Goal: Task Accomplishment & Management: Use online tool/utility

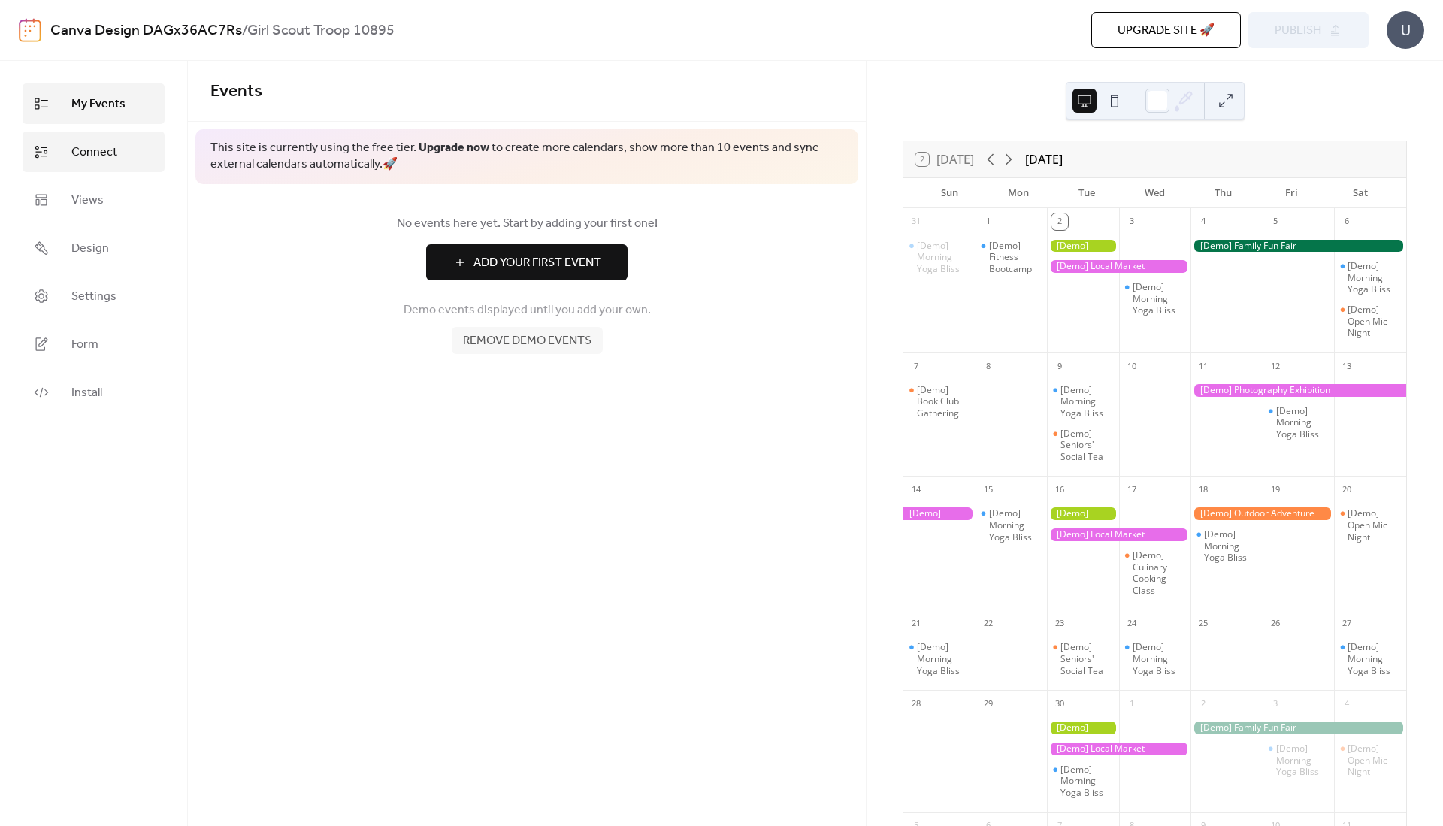
click at [71, 156] on span "Connect" at bounding box center [94, 153] width 46 height 18
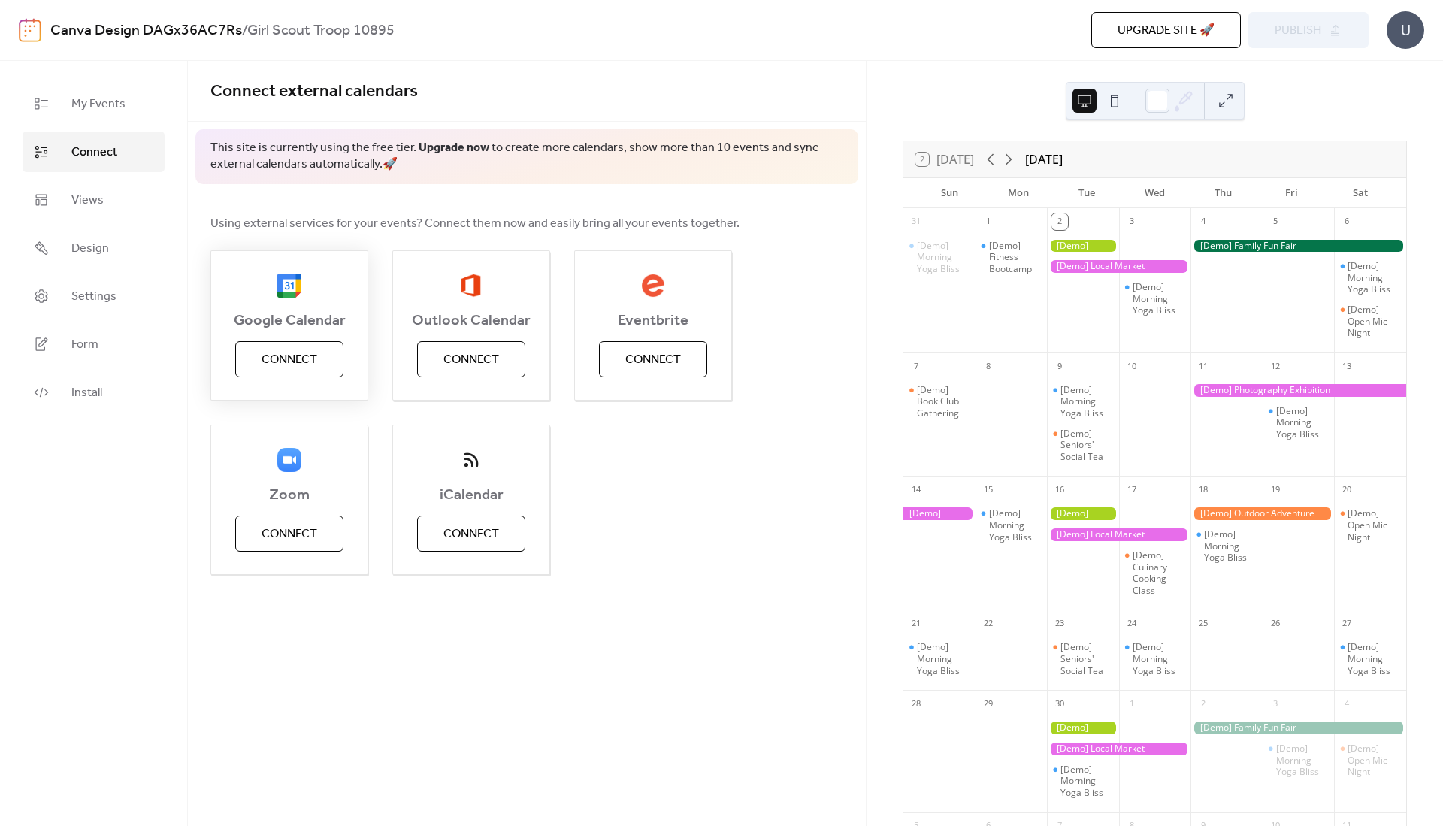
drag, startPoint x: 285, startPoint y: 383, endPoint x: 288, endPoint y: 371, distance: 13.1
click at [287, 380] on div "Google Calendar Connect" at bounding box center [290, 325] width 158 height 150
click at [310, 354] on span "Connect" at bounding box center [290, 360] width 56 height 18
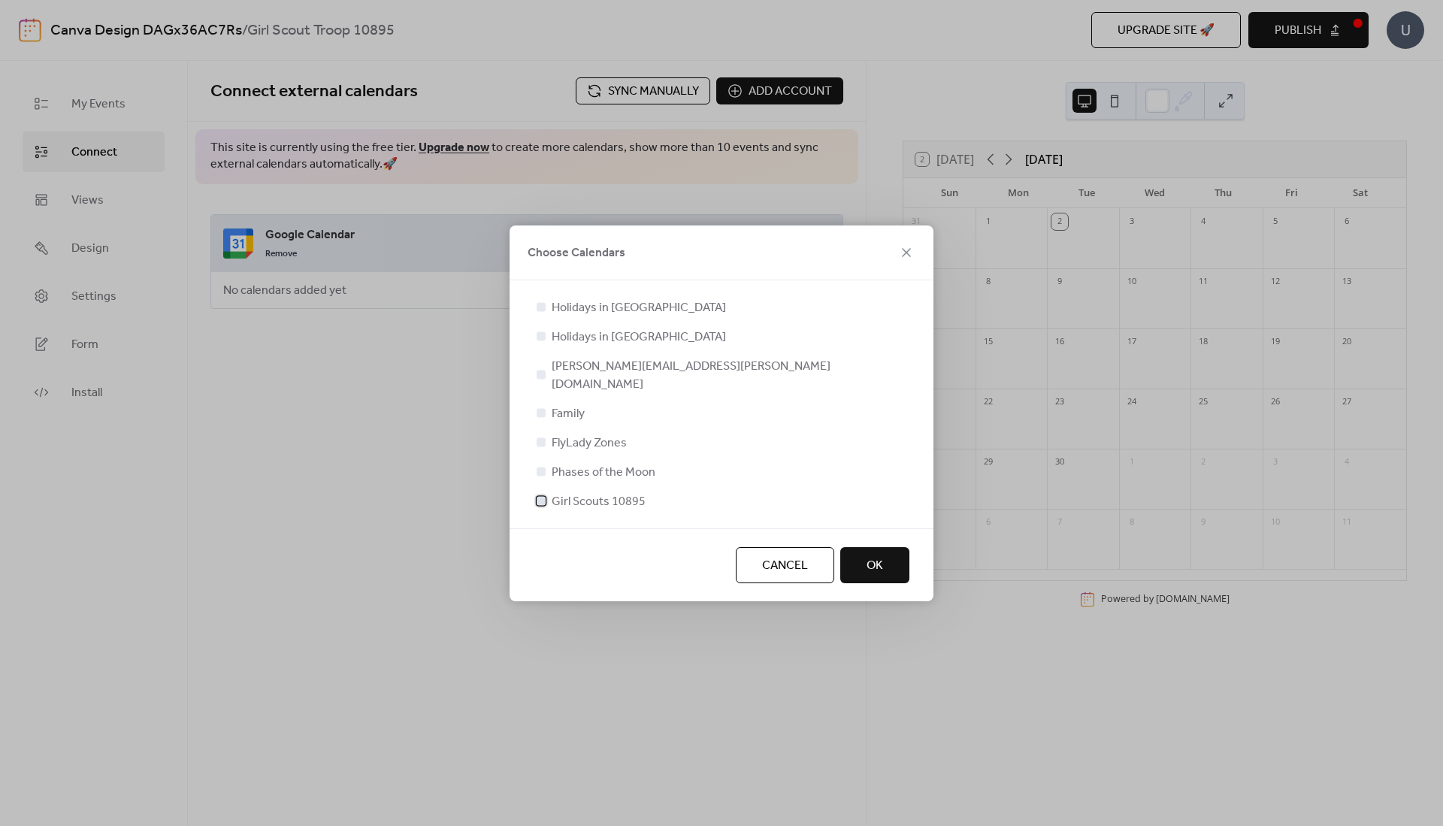
click at [540, 496] on div at bounding box center [541, 500] width 9 height 9
click at [874, 557] on span "OK" at bounding box center [875, 566] width 17 height 18
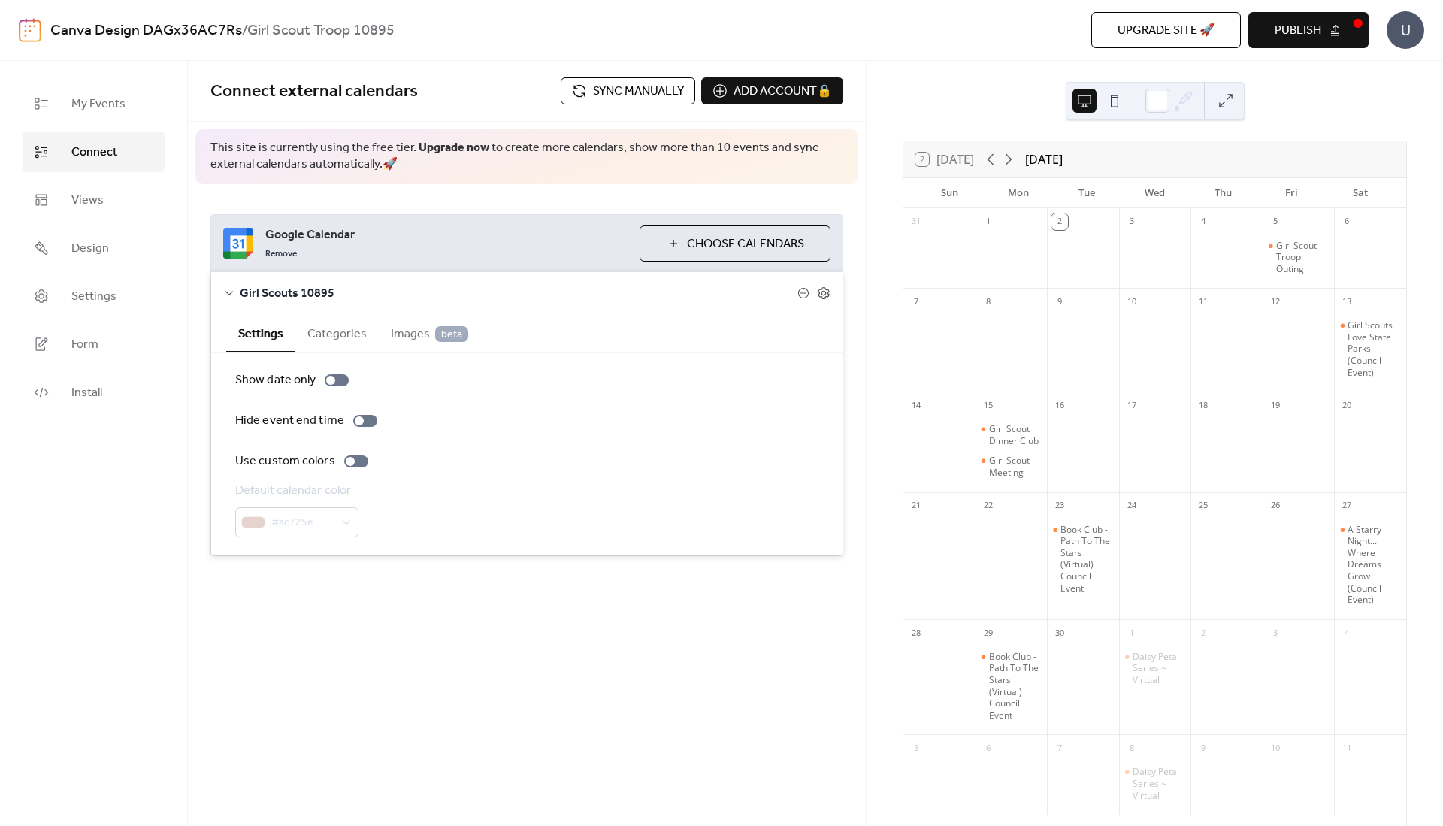
click at [793, 247] on span "Choose Calendars" at bounding box center [745, 244] width 117 height 18
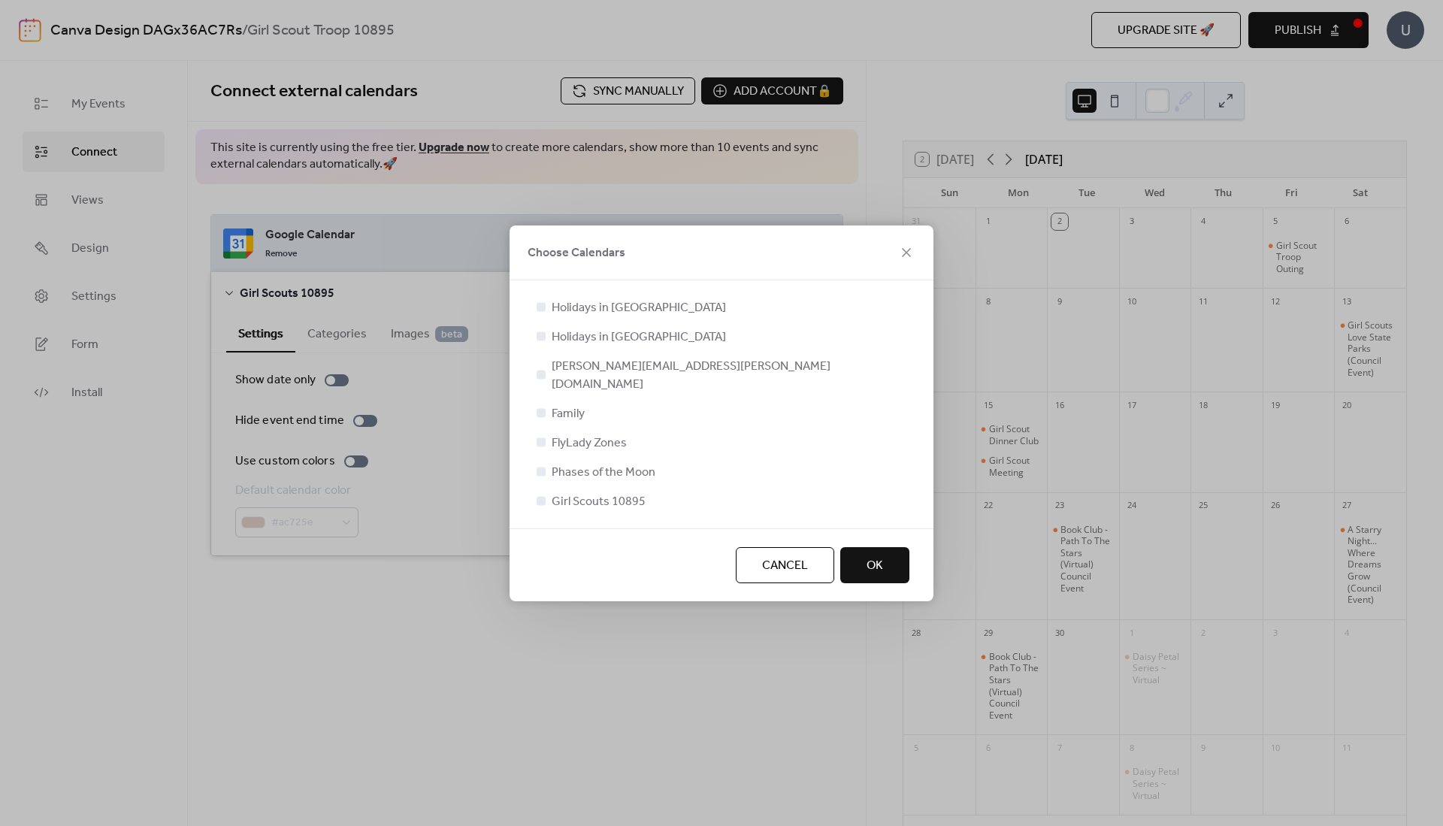
click at [789, 563] on span "Cancel" at bounding box center [785, 566] width 46 height 18
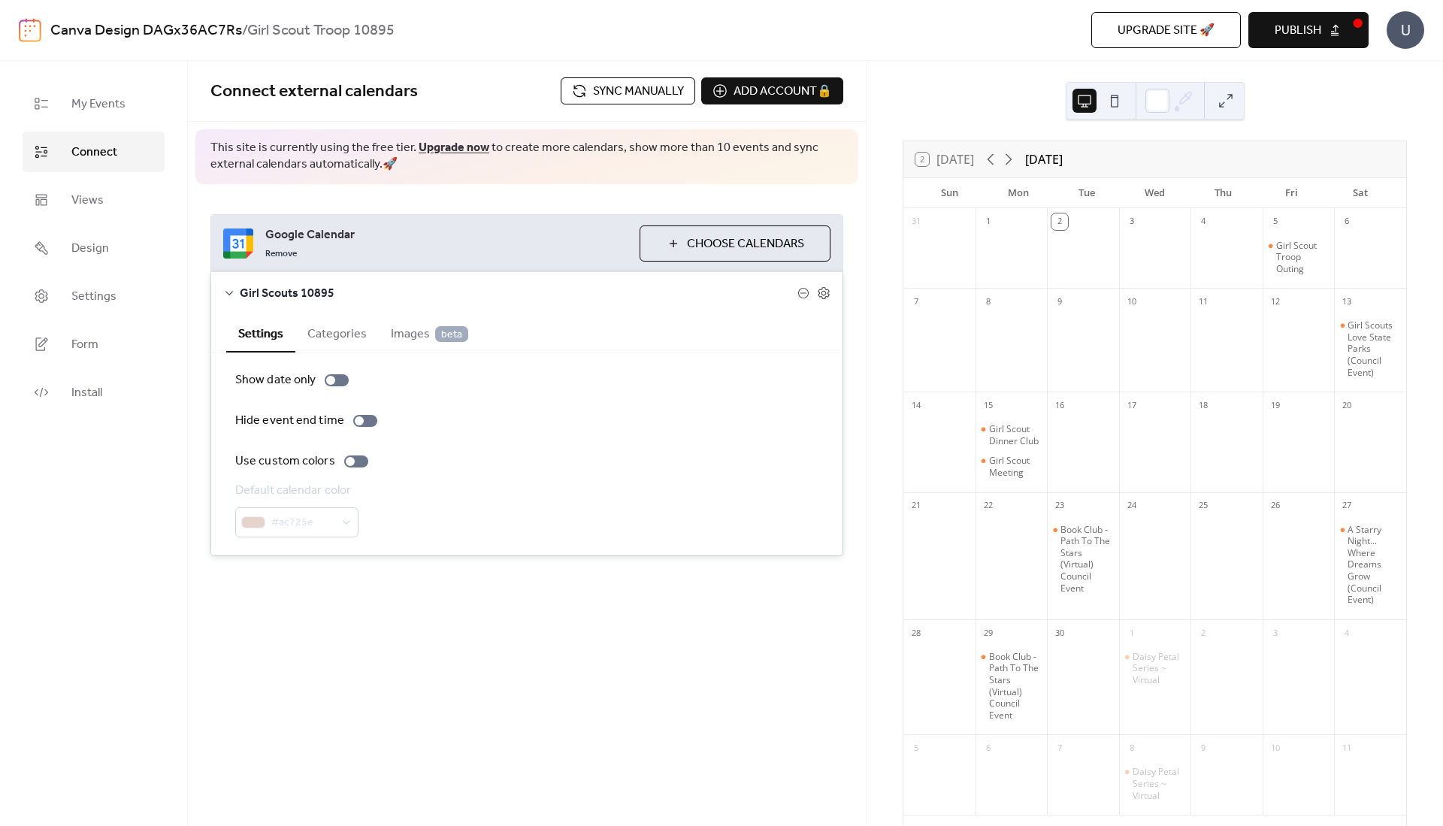
click at [1295, 32] on span "Publish" at bounding box center [1298, 31] width 47 height 18
click at [646, 95] on span "Sync manually" at bounding box center [638, 92] width 91 height 18
click at [77, 215] on link "Views" at bounding box center [94, 200] width 142 height 41
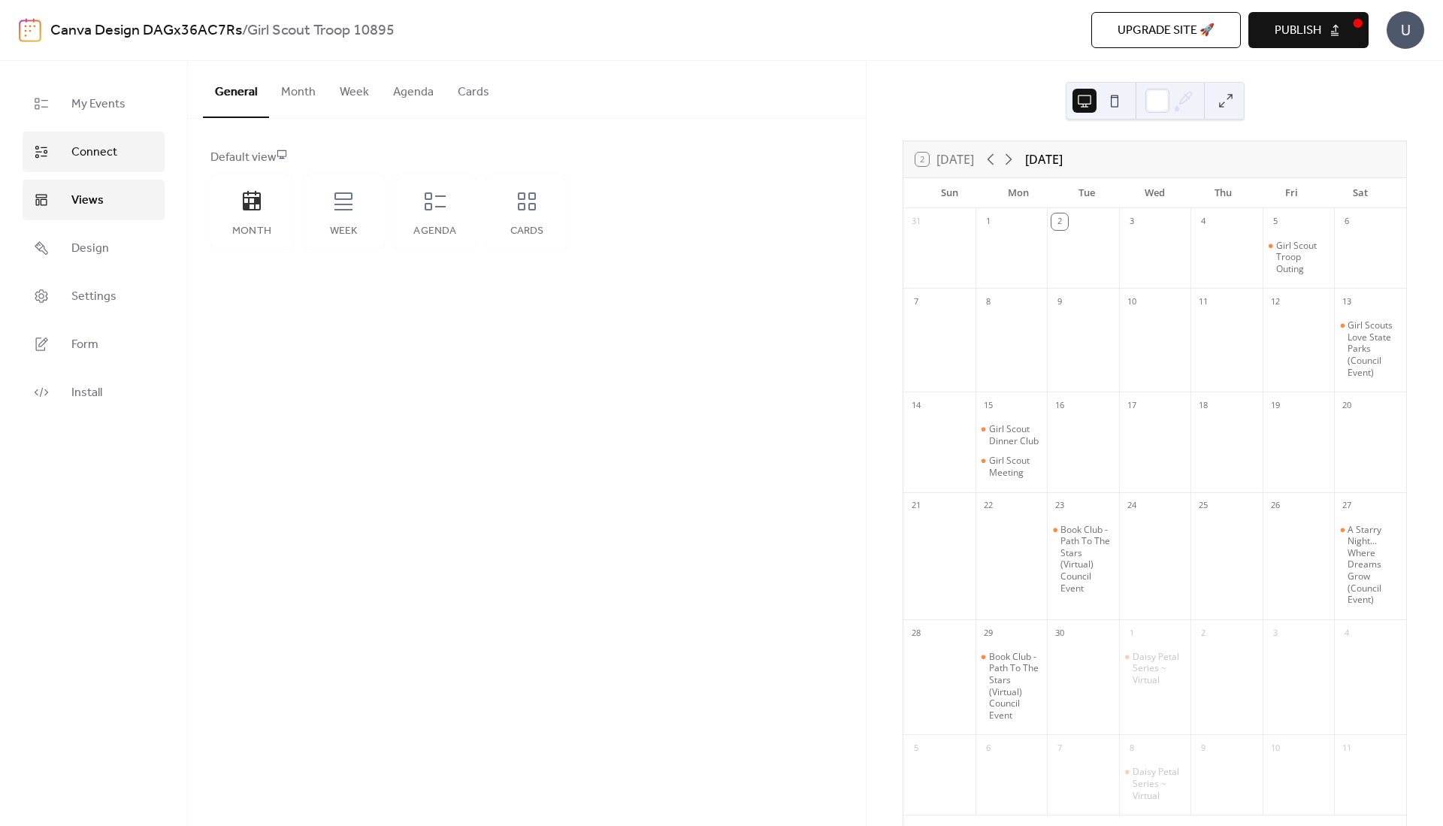
click at [102, 157] on span "Connect" at bounding box center [94, 153] width 46 height 18
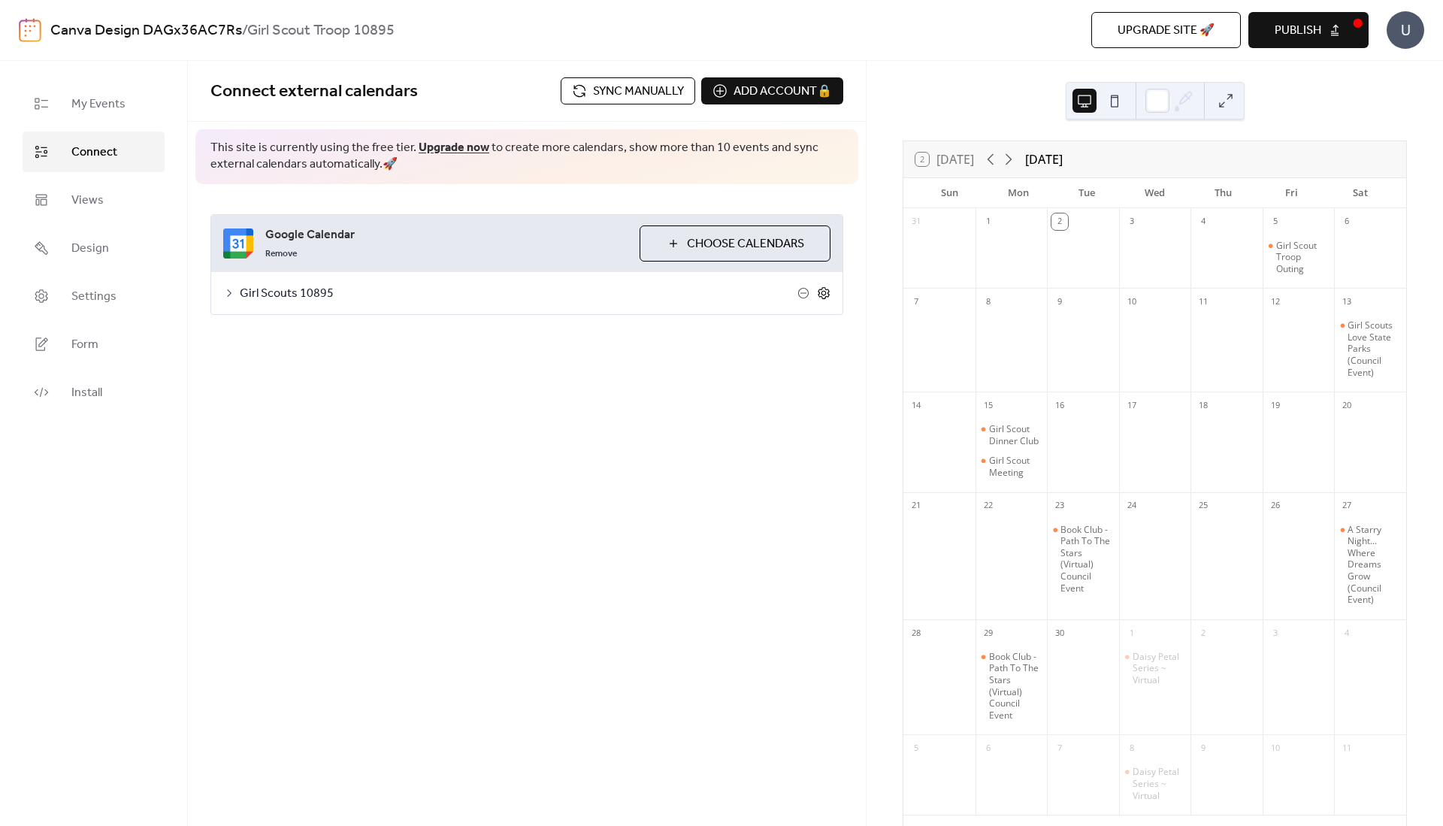
click at [827, 295] on icon at bounding box center [824, 293] width 14 height 14
click at [828, 286] on icon at bounding box center [824, 293] width 14 height 14
click at [121, 100] on span "My Events" at bounding box center [98, 104] width 54 height 18
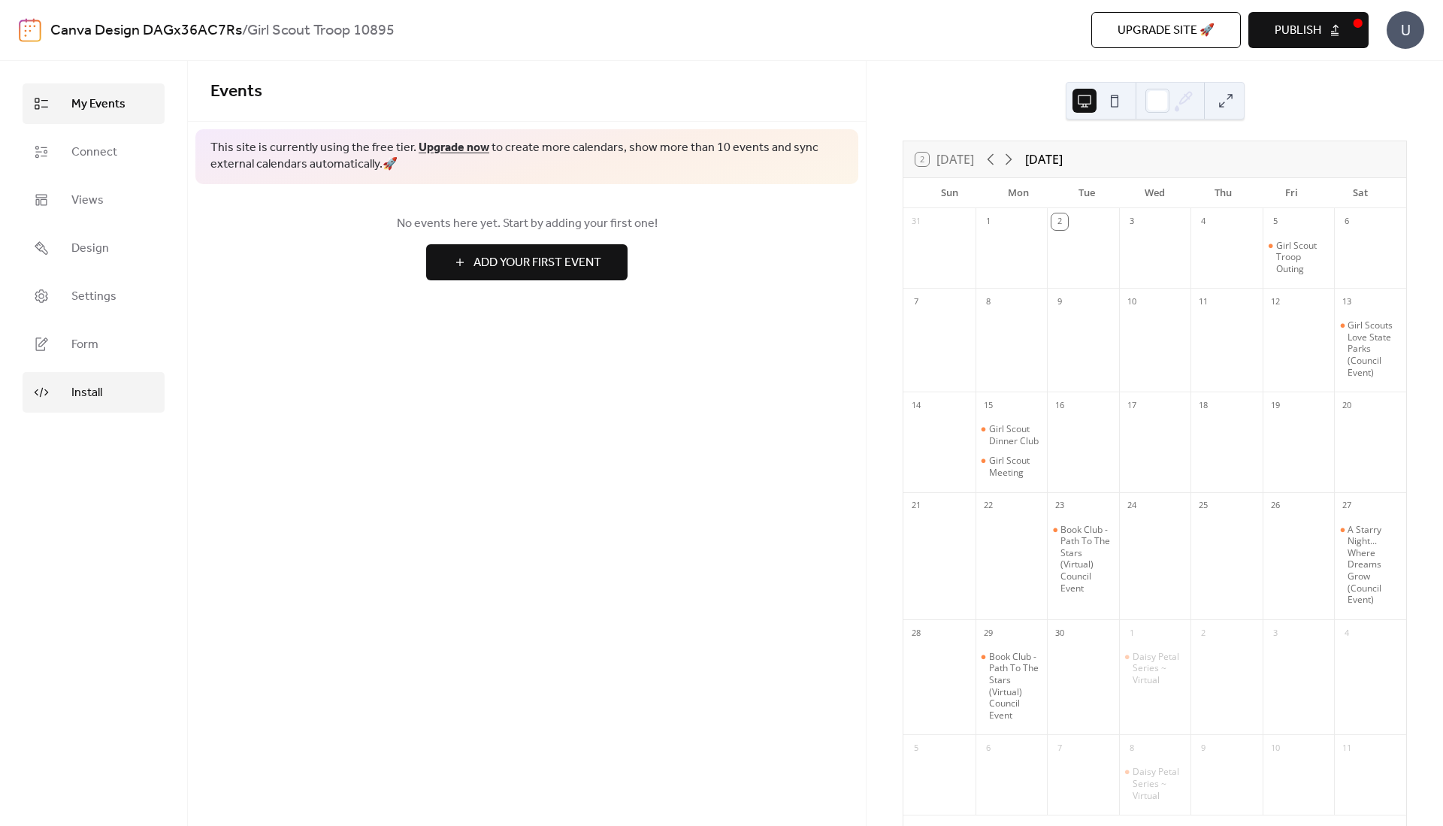
click at [94, 412] on link "Install" at bounding box center [94, 392] width 142 height 41
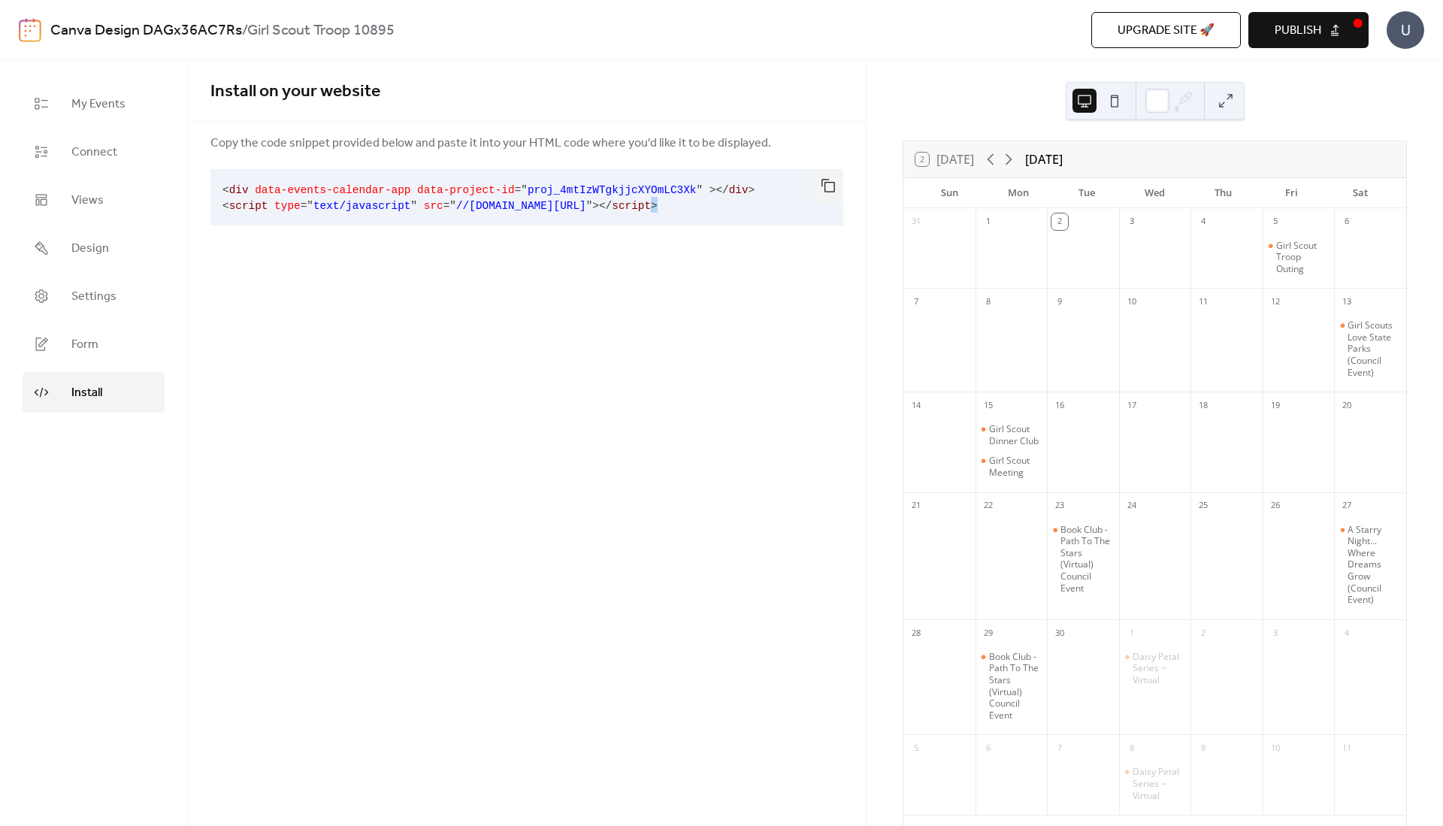
drag, startPoint x: 731, startPoint y: 206, endPoint x: 693, endPoint y: 206, distance: 38.3
click at [693, 206] on pre "< div data-events-calendar-app data-project-id = " proj_4mtIzWTgkjjcXYOmLC3Xk "…" at bounding box center [515, 197] width 609 height 56
click at [70, 346] on link "Form" at bounding box center [94, 344] width 142 height 41
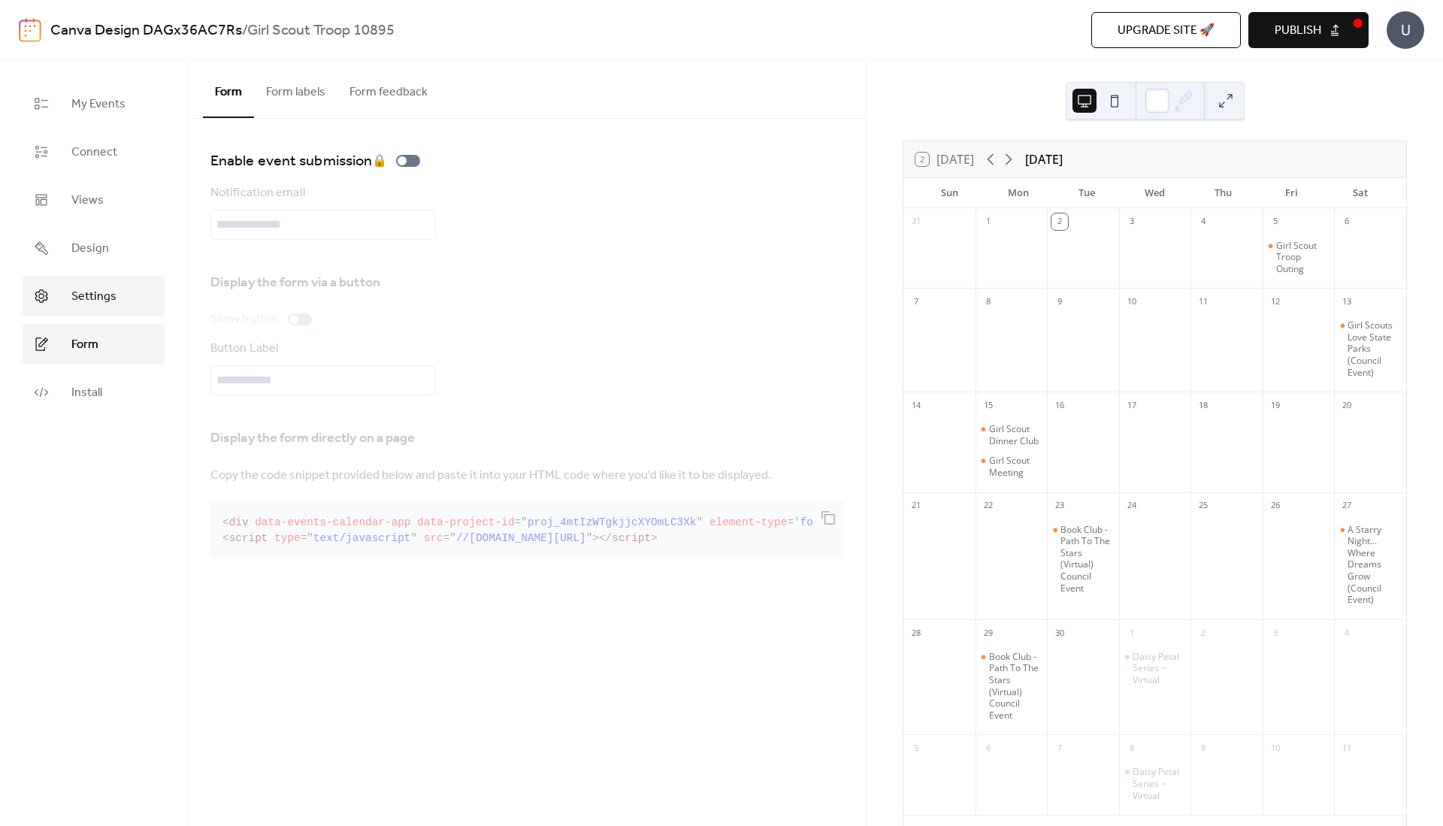
click at [82, 296] on span "Settings" at bounding box center [93, 297] width 45 height 18
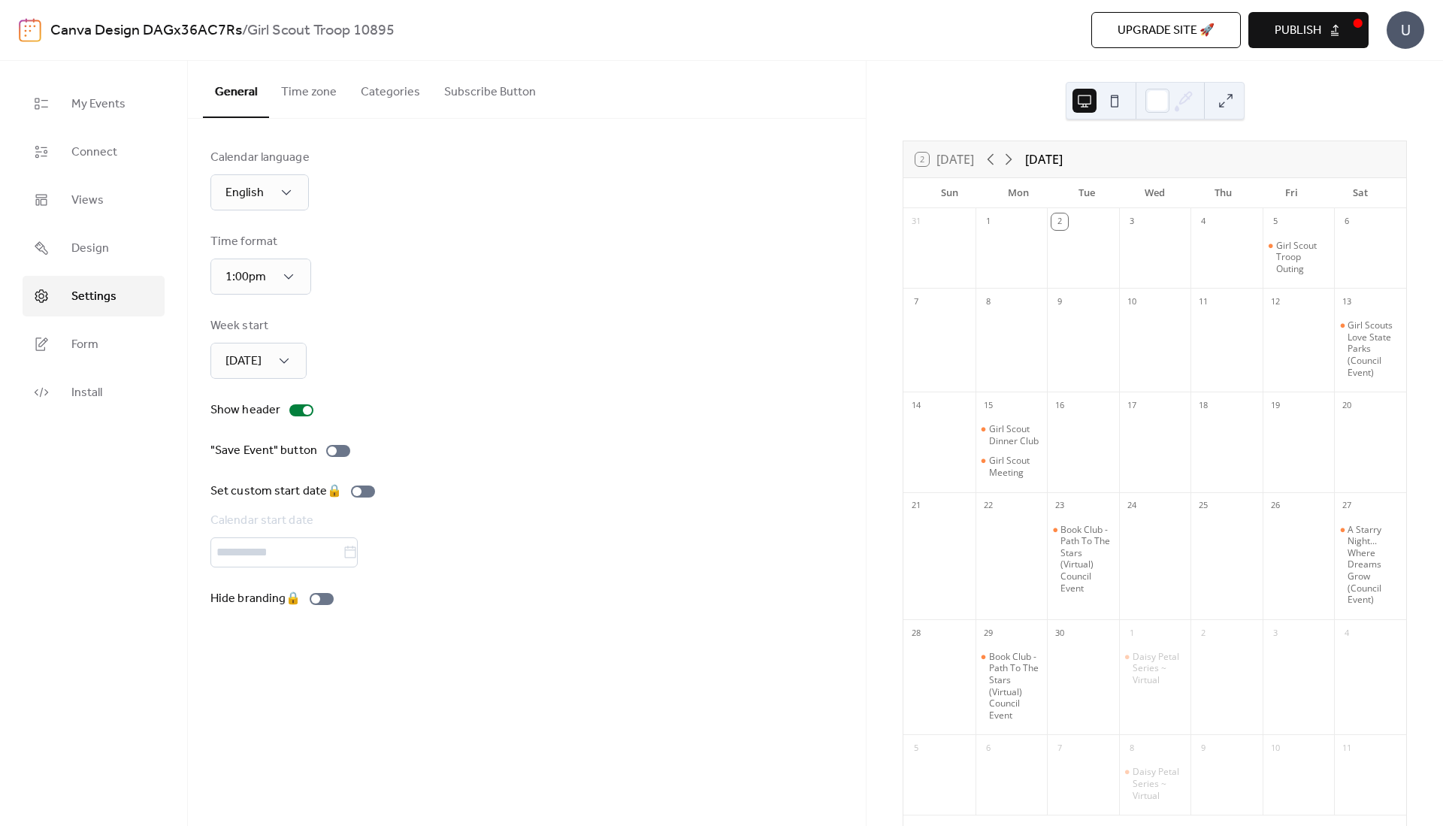
click at [473, 95] on button "Subscribe Button" at bounding box center [490, 89] width 116 height 56
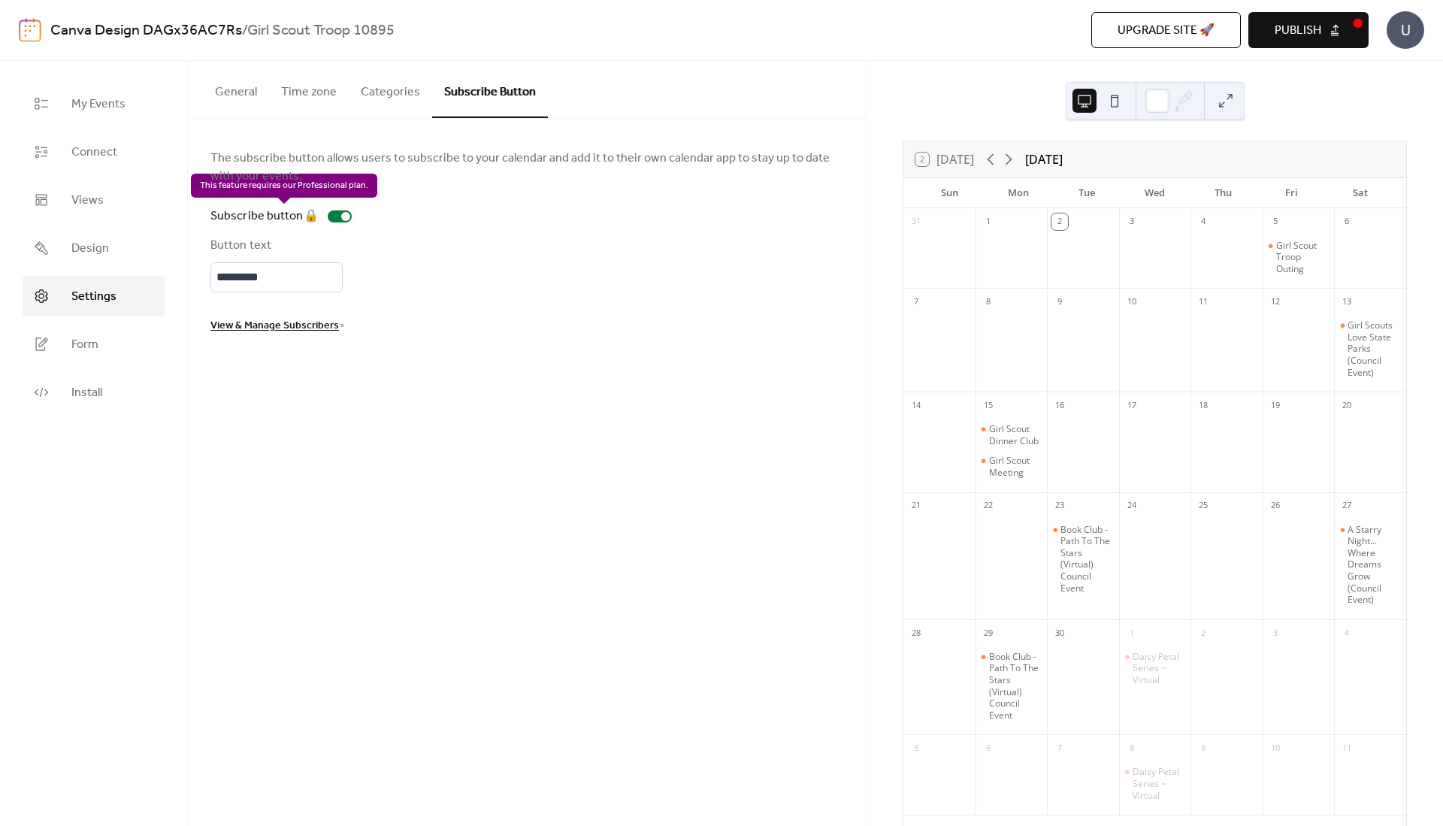
click at [344, 215] on div "Subscribe button 🔒" at bounding box center [284, 216] width 147 height 18
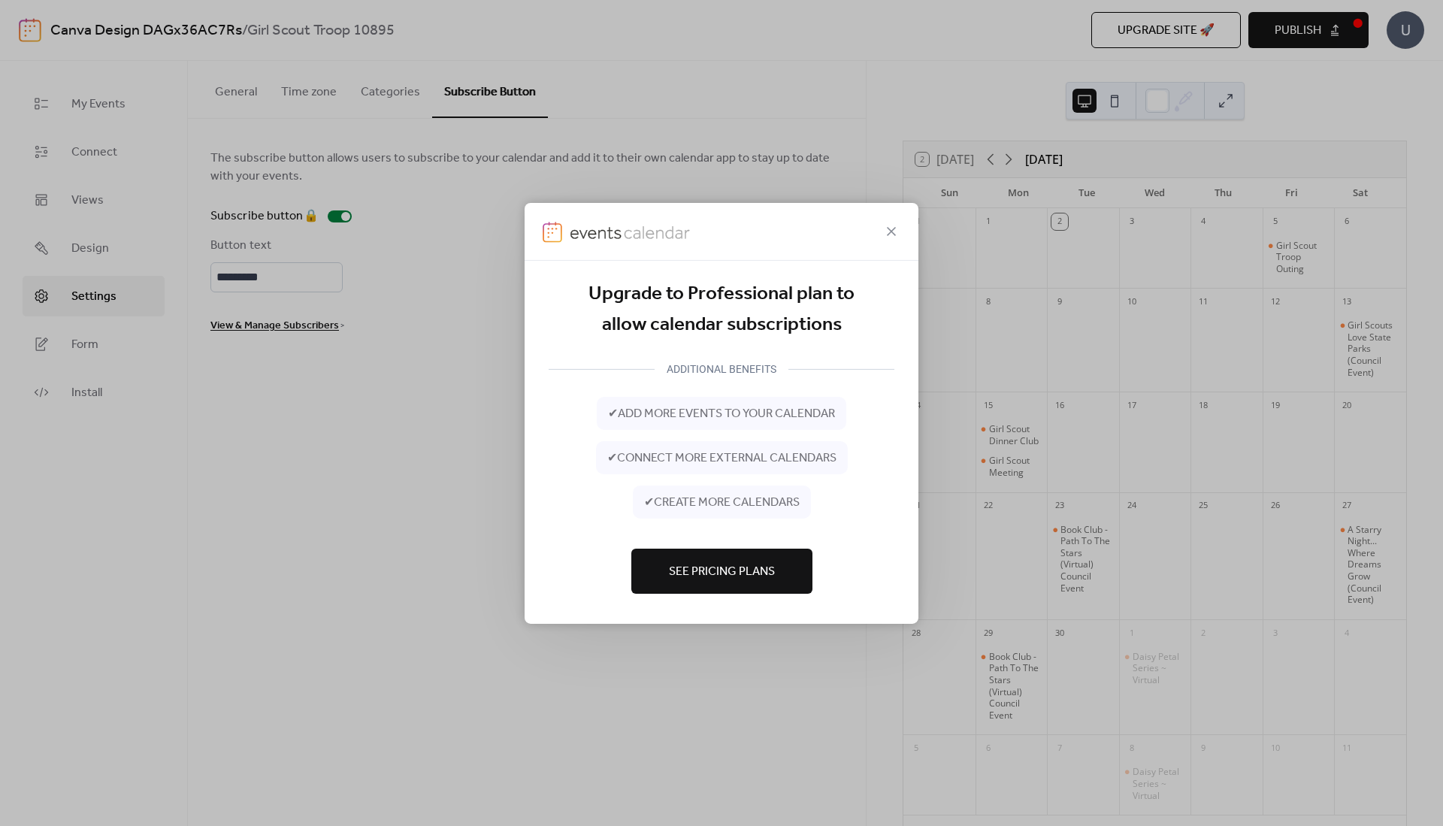
click at [898, 219] on div at bounding box center [722, 231] width 394 height 58
click at [896, 229] on icon at bounding box center [892, 231] width 18 height 18
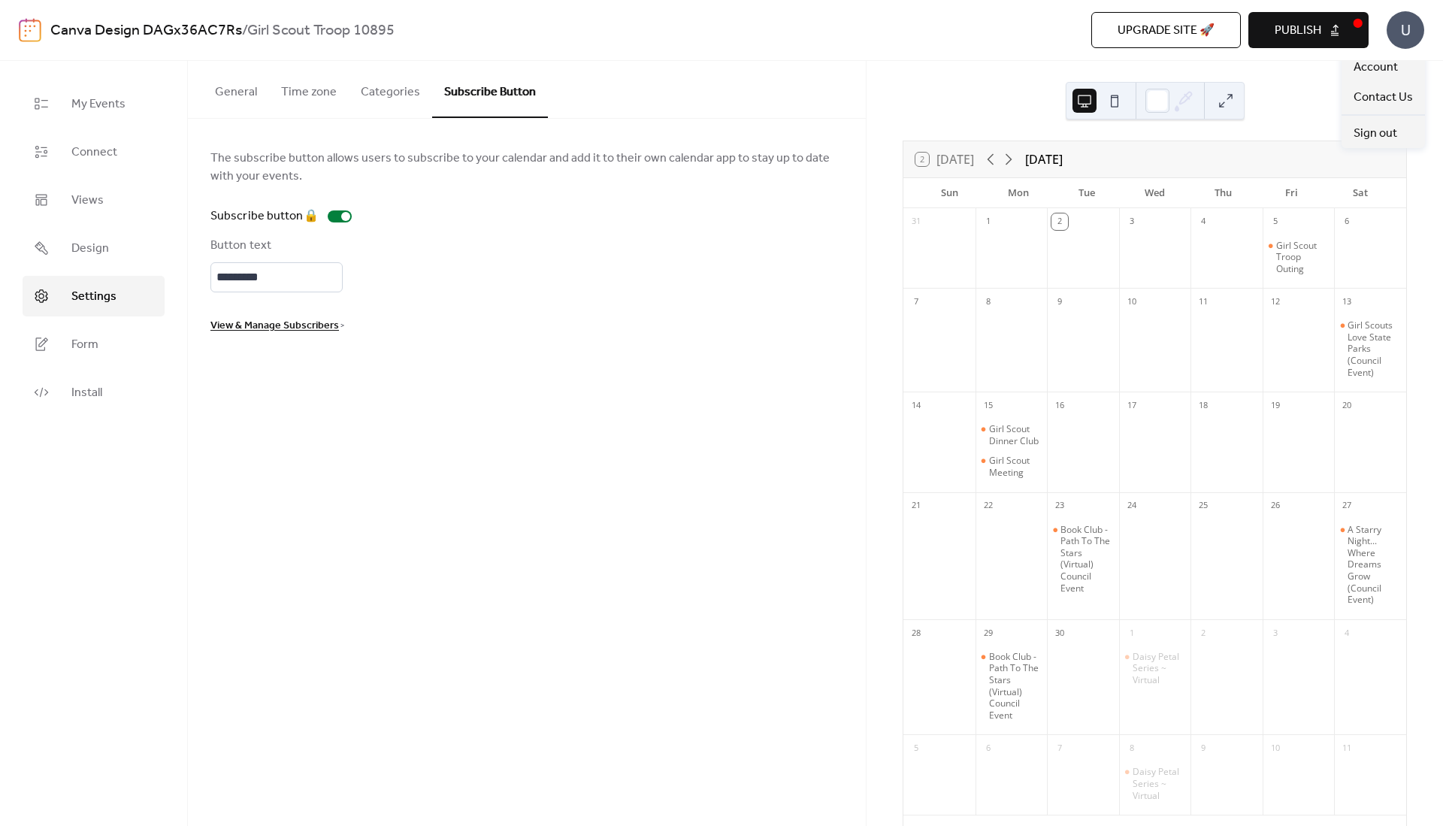
click at [1410, 30] on div "U" at bounding box center [1406, 30] width 38 height 38
click at [1402, 70] on link "Account" at bounding box center [1383, 67] width 83 height 30
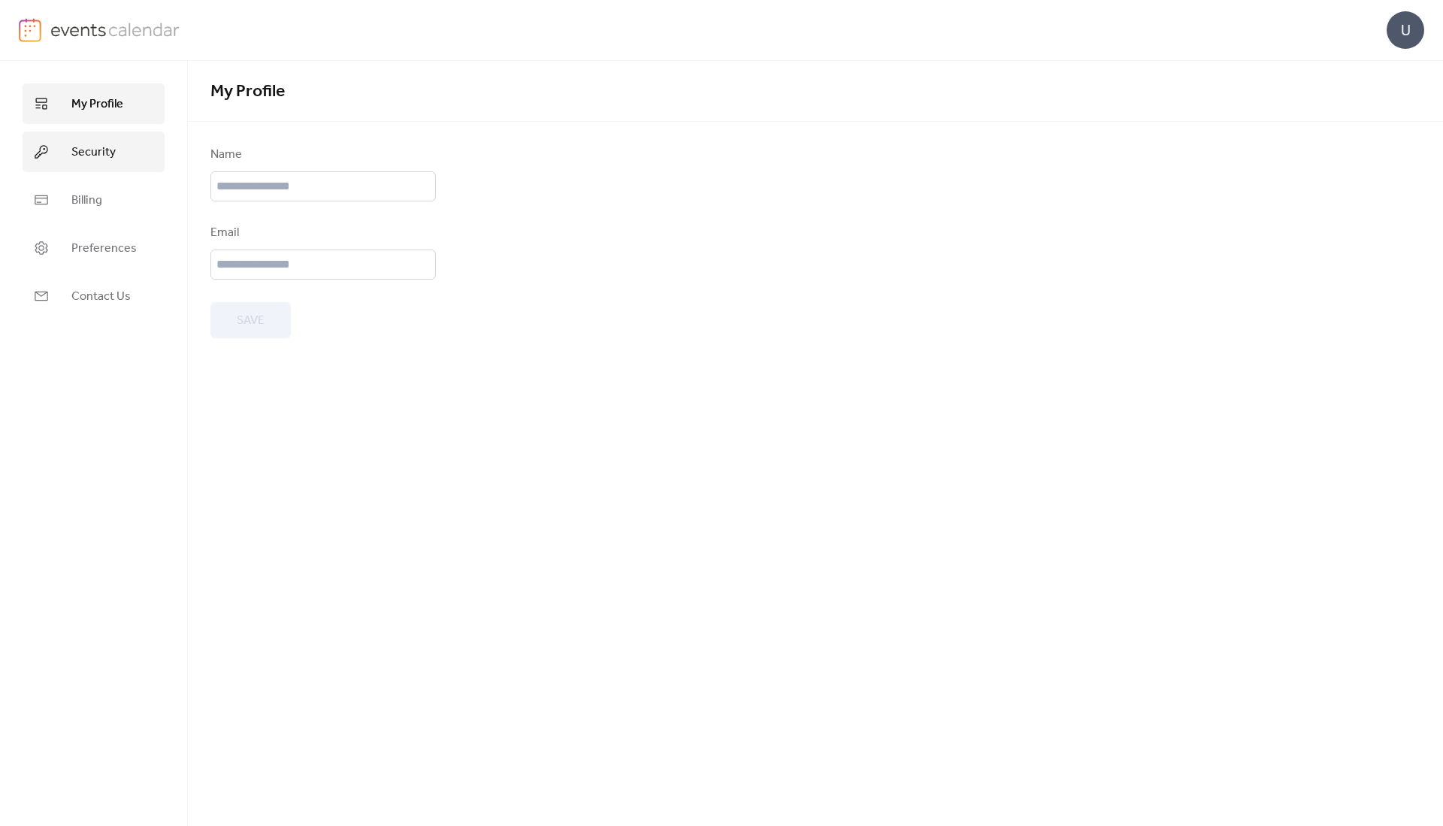
click at [90, 146] on span "Security" at bounding box center [93, 153] width 44 height 18
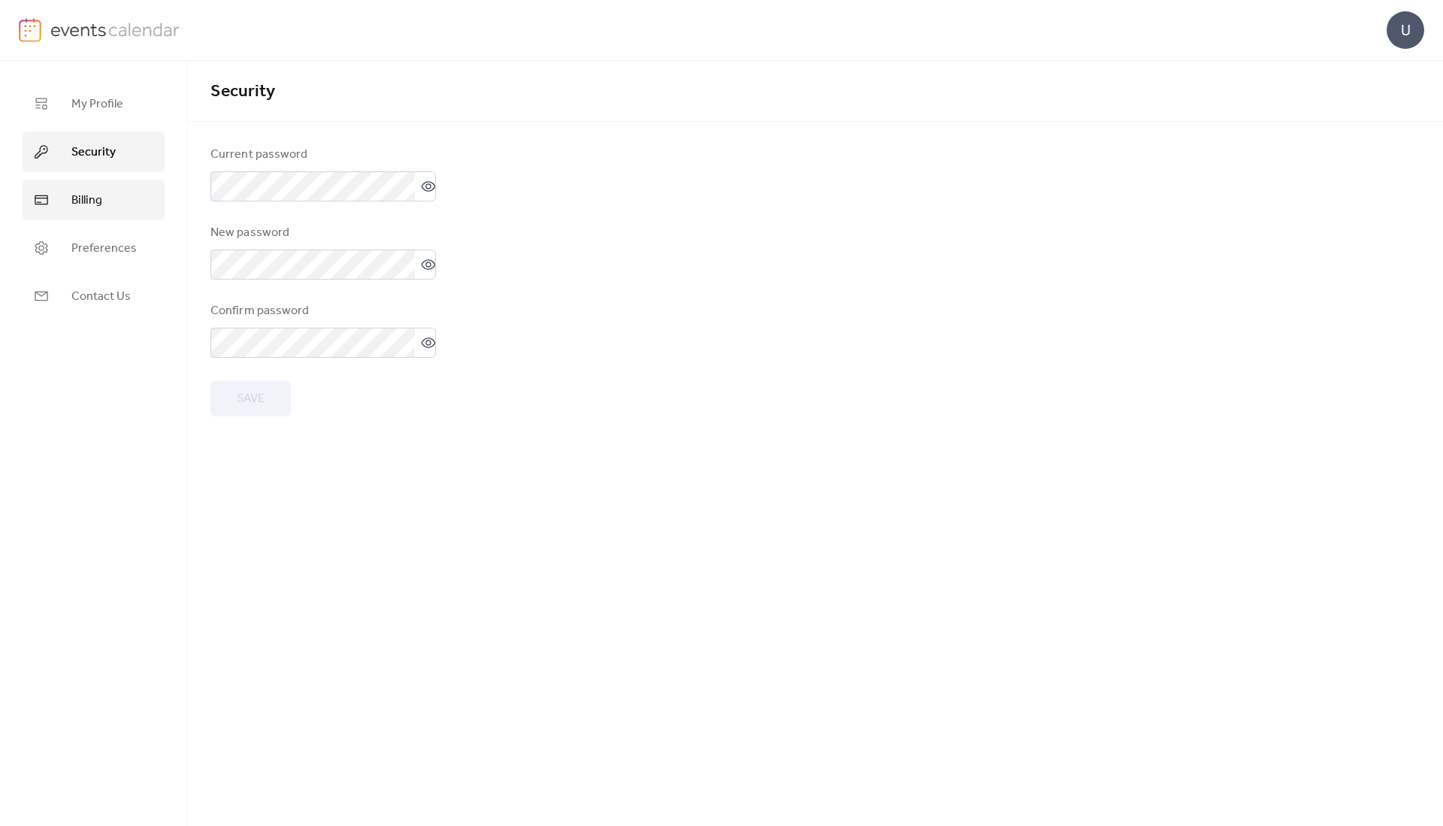
click at [93, 198] on span "Billing" at bounding box center [86, 201] width 31 height 18
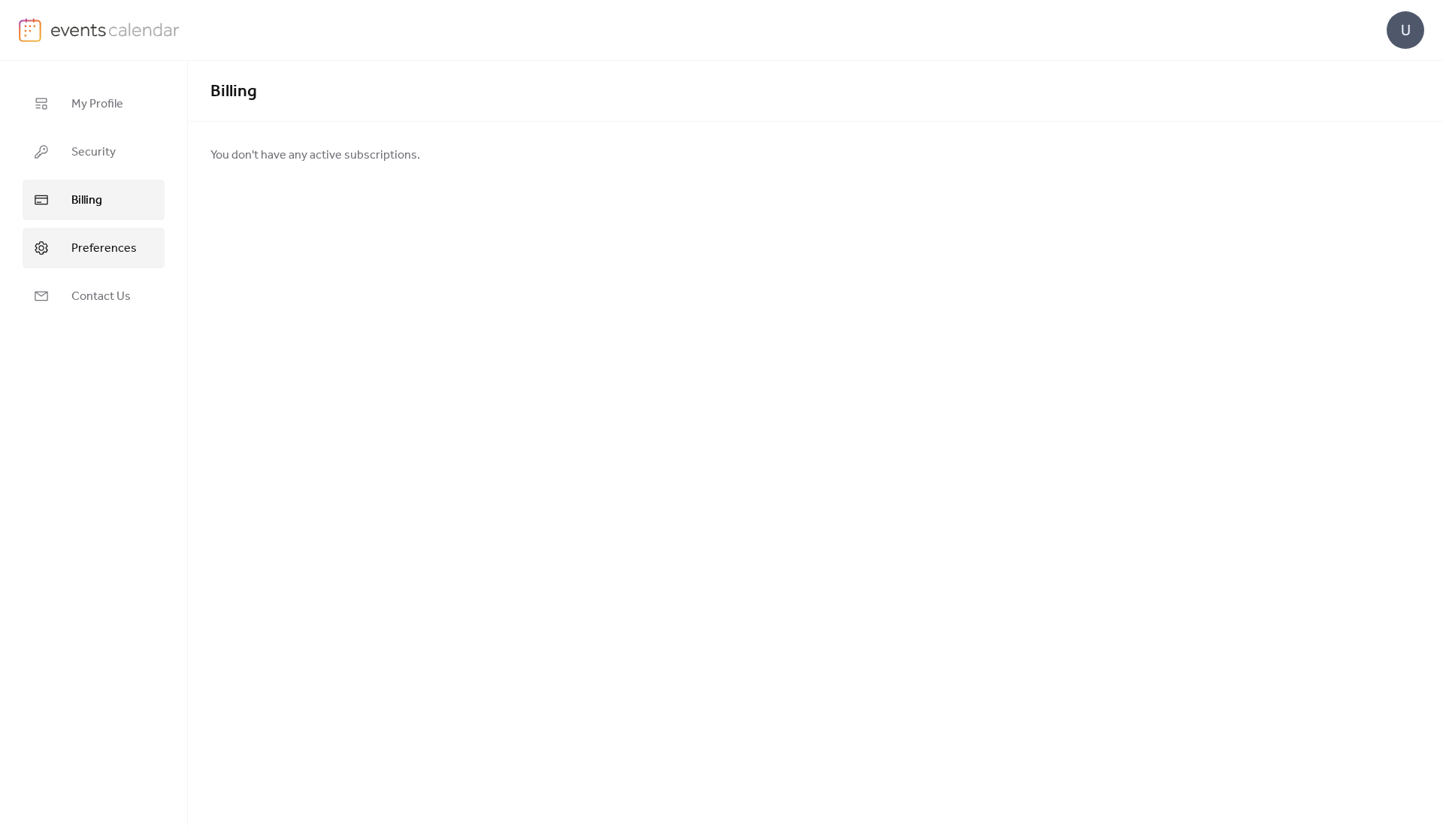
click at [95, 244] on span "Preferences" at bounding box center [103, 249] width 65 height 18
click at [106, 301] on span "Contact Us" at bounding box center [100, 297] width 59 height 18
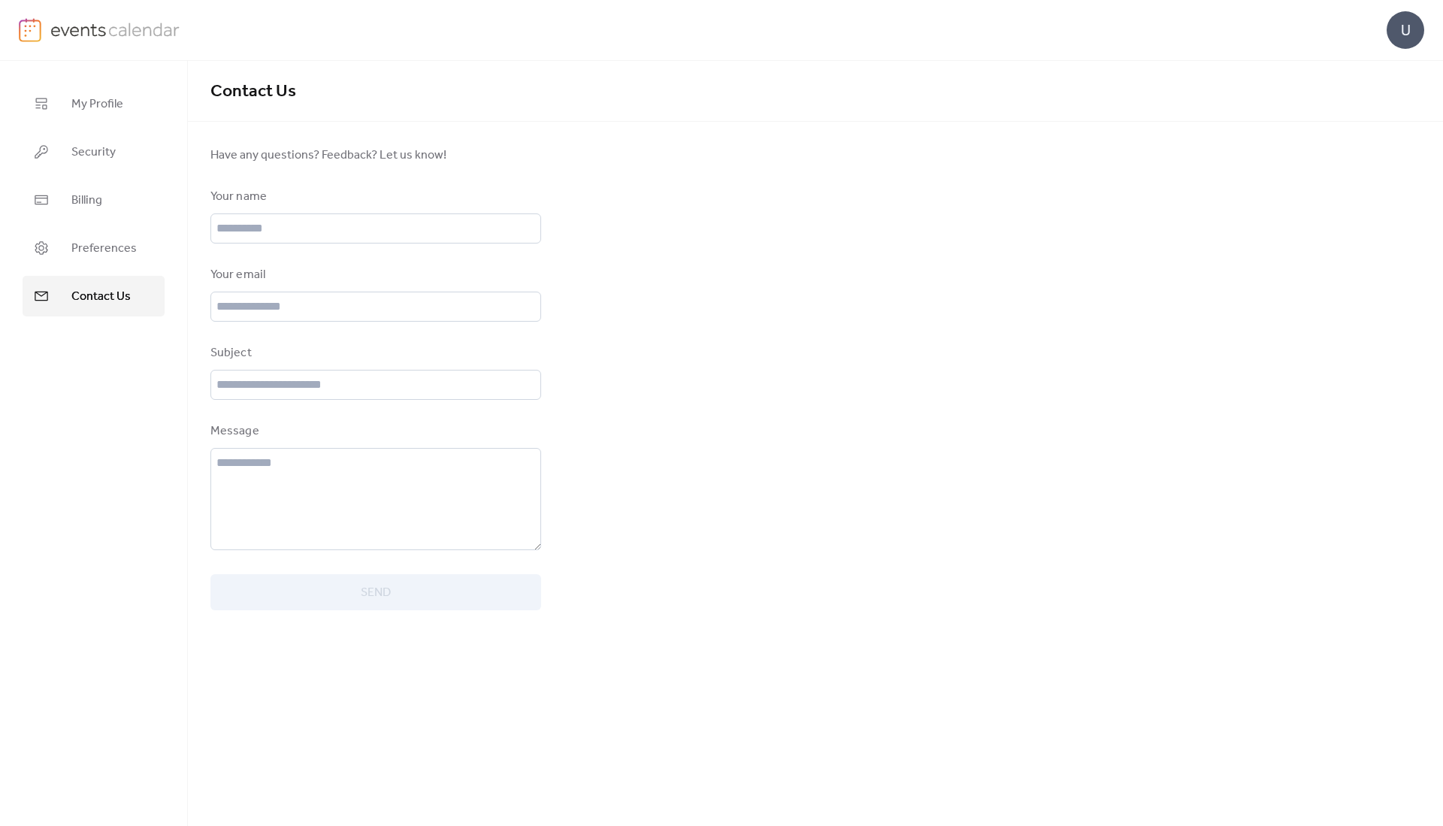
click at [75, 26] on img at bounding box center [115, 29] width 130 height 23
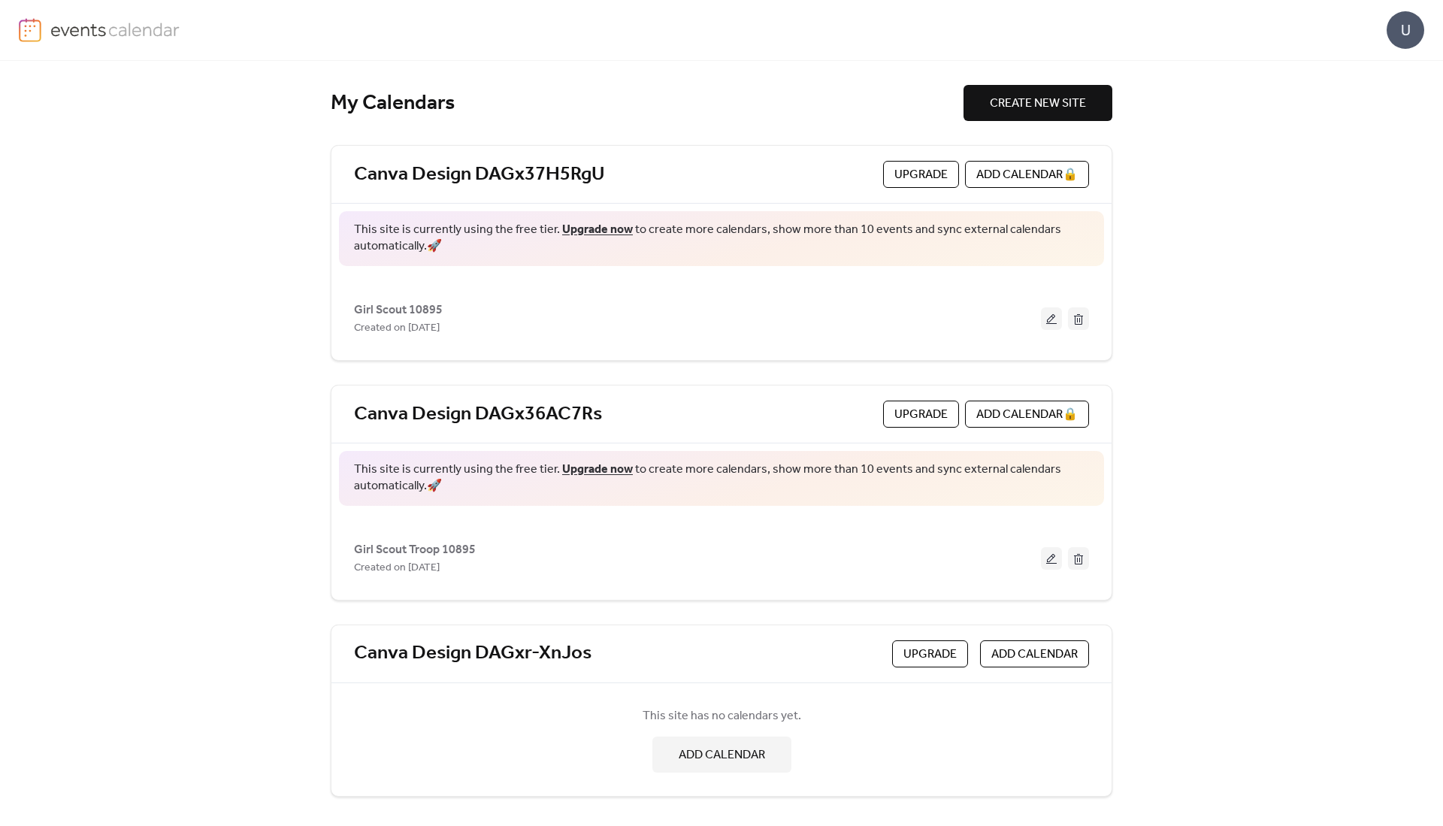
click at [452, 549] on span "Girl Scout Troop 10895" at bounding box center [415, 550] width 122 height 18
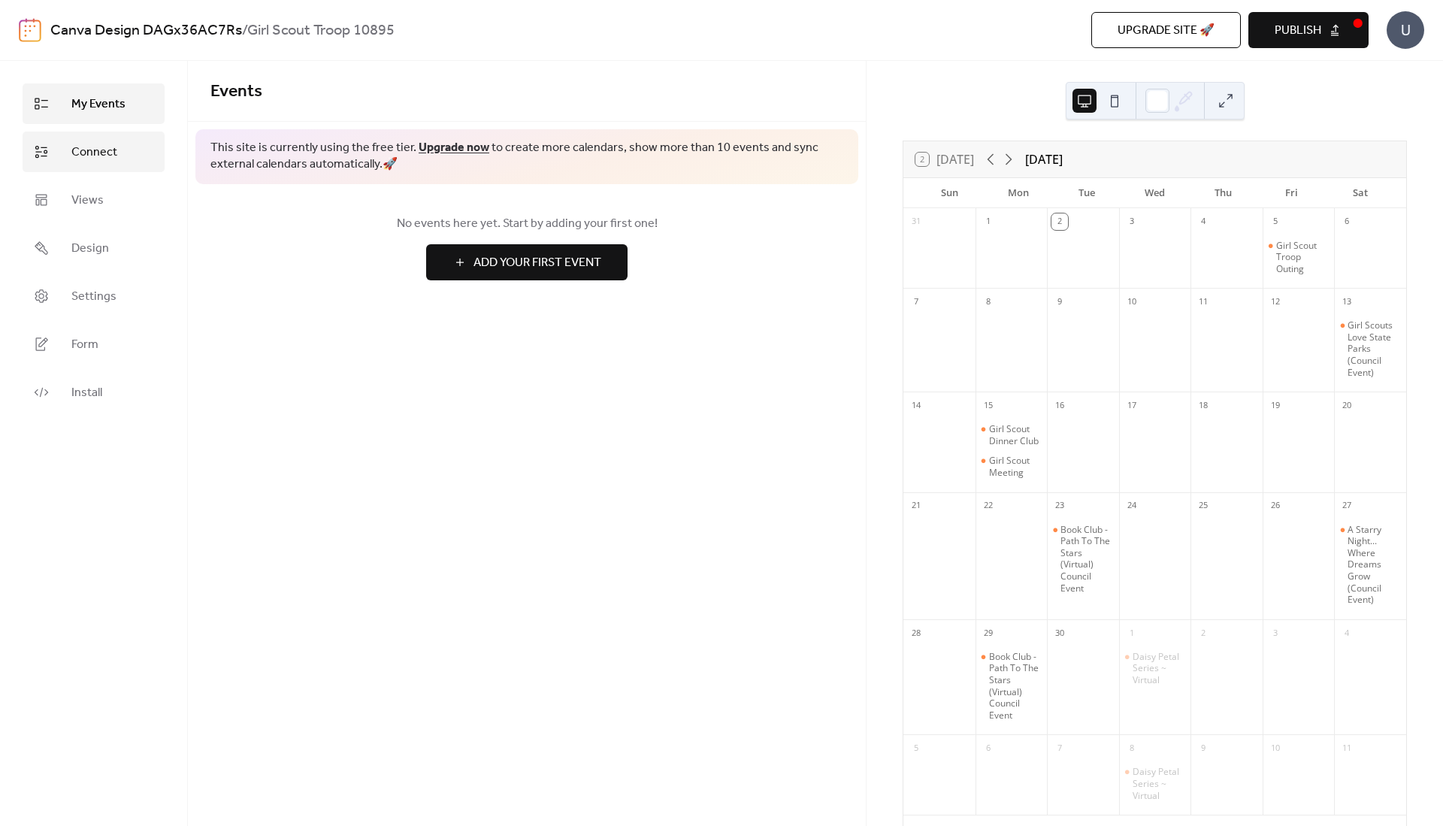
click at [95, 162] on span "Connect" at bounding box center [94, 153] width 46 height 18
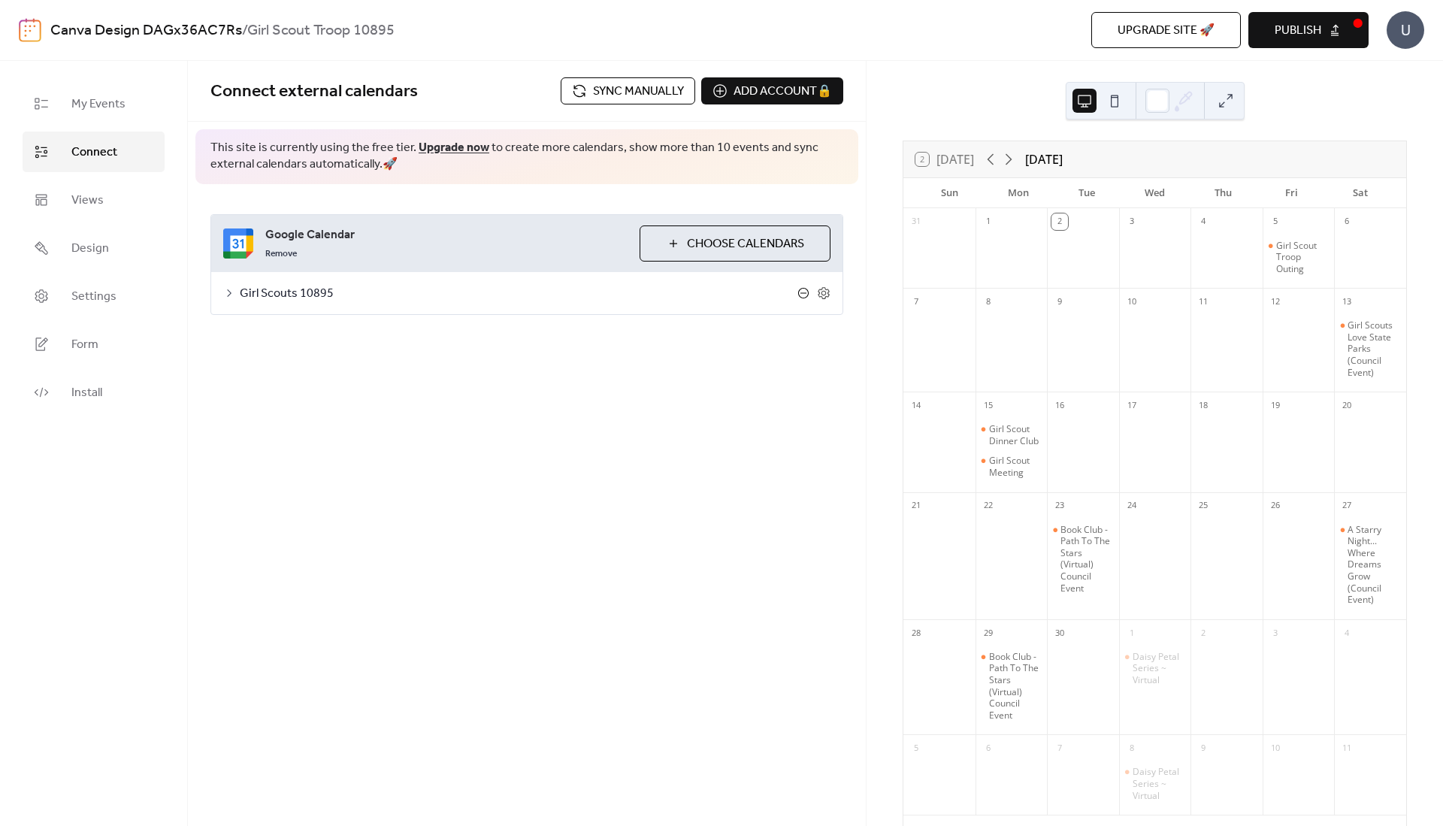
click at [800, 289] on icon at bounding box center [803, 293] width 11 height 11
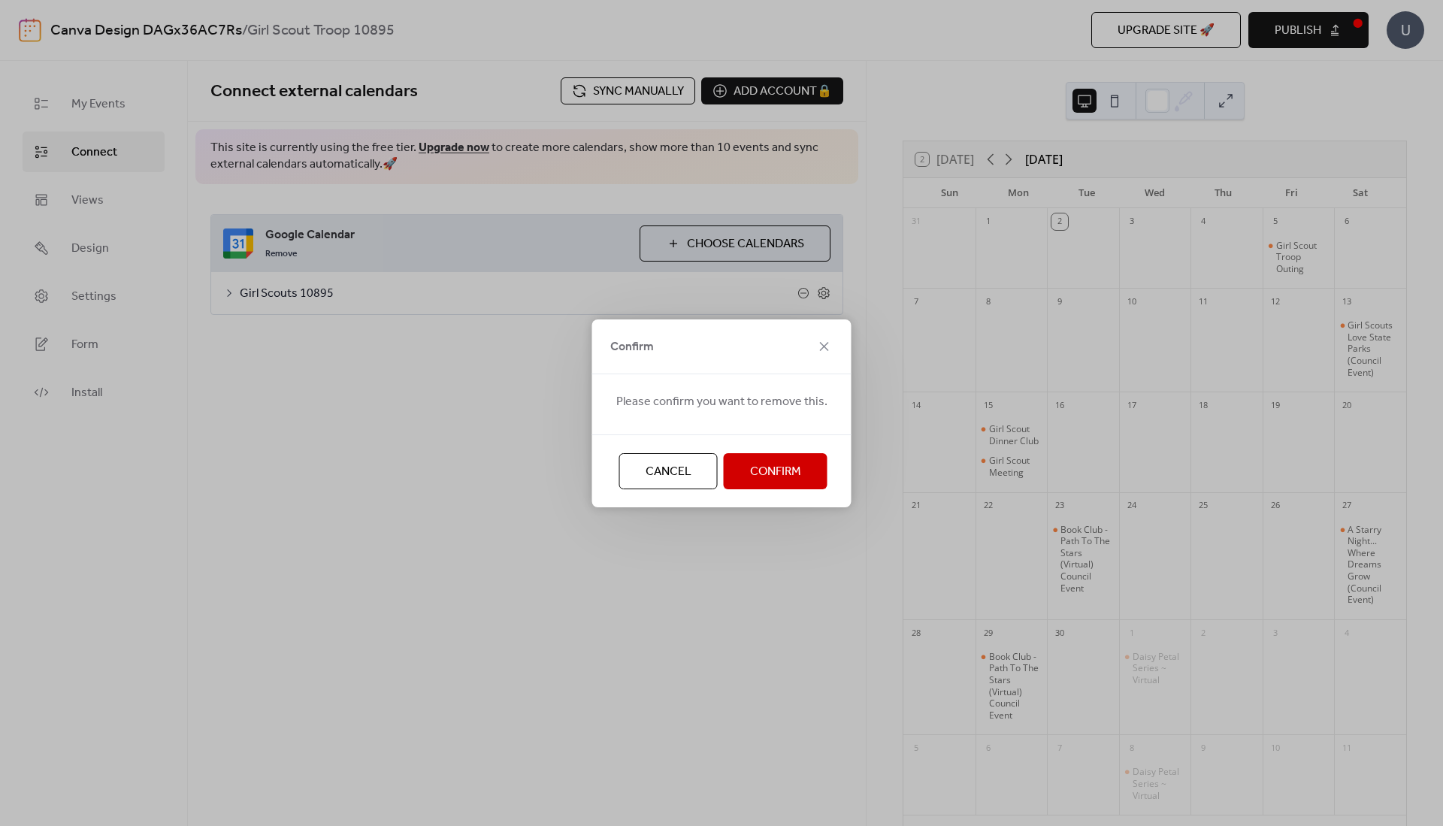
click at [741, 465] on button "Confirm" at bounding box center [776, 471] width 104 height 36
